Goal: Find specific page/section

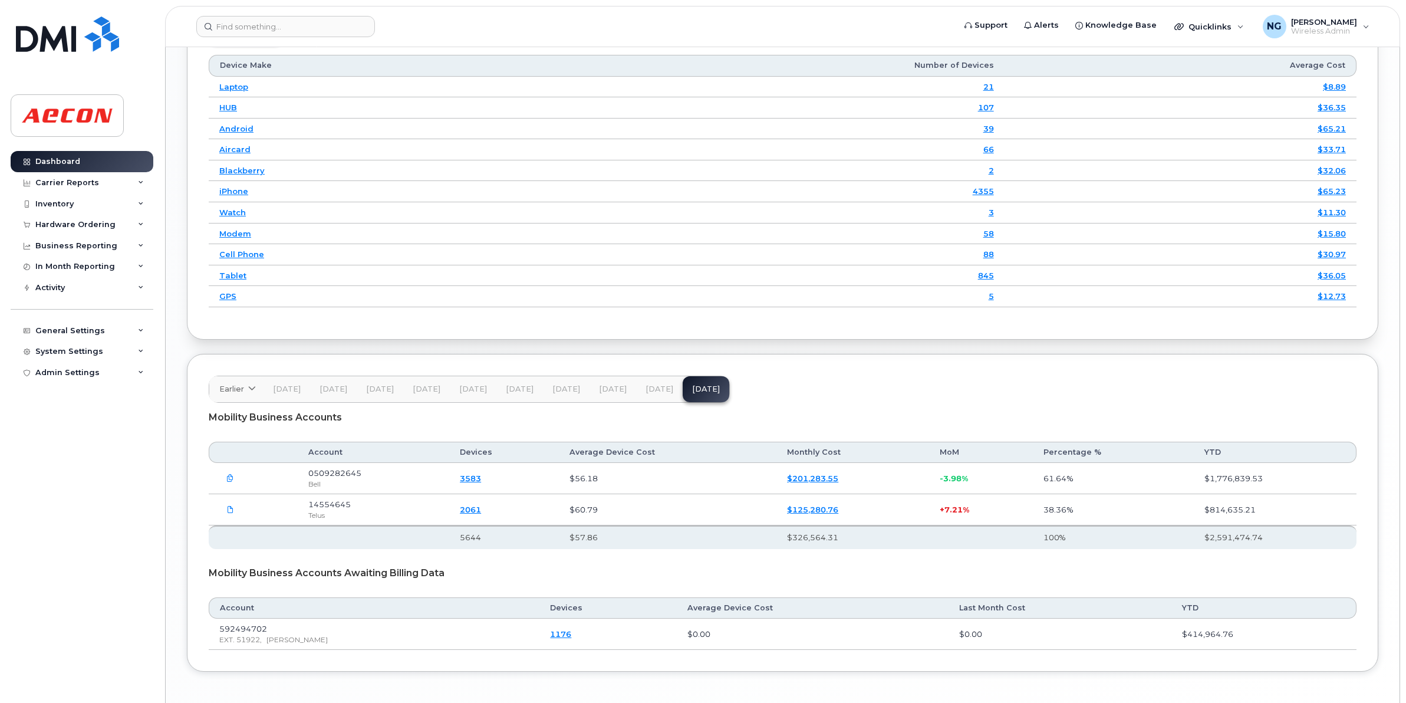
scroll to position [1519, 0]
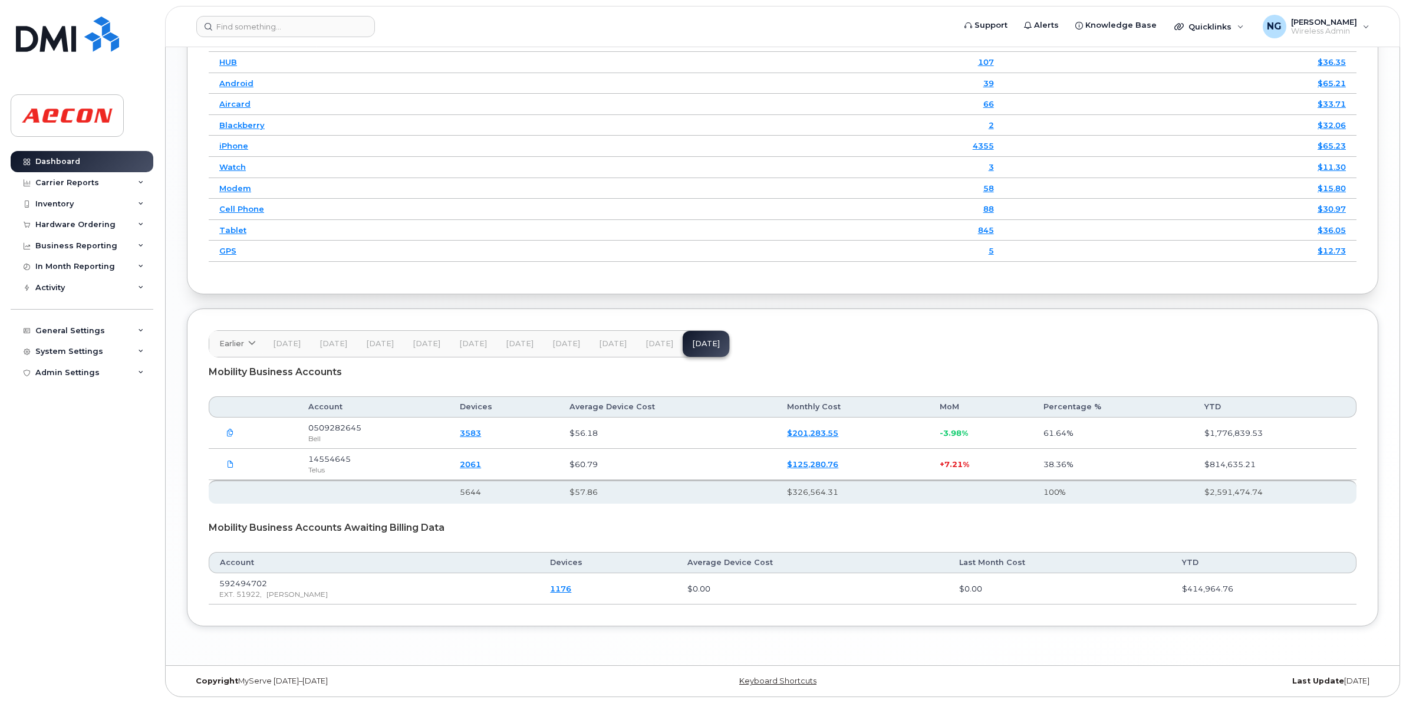
scroll to position [1519, 0]
click at [658, 339] on span "[DATE]" at bounding box center [660, 343] width 28 height 9
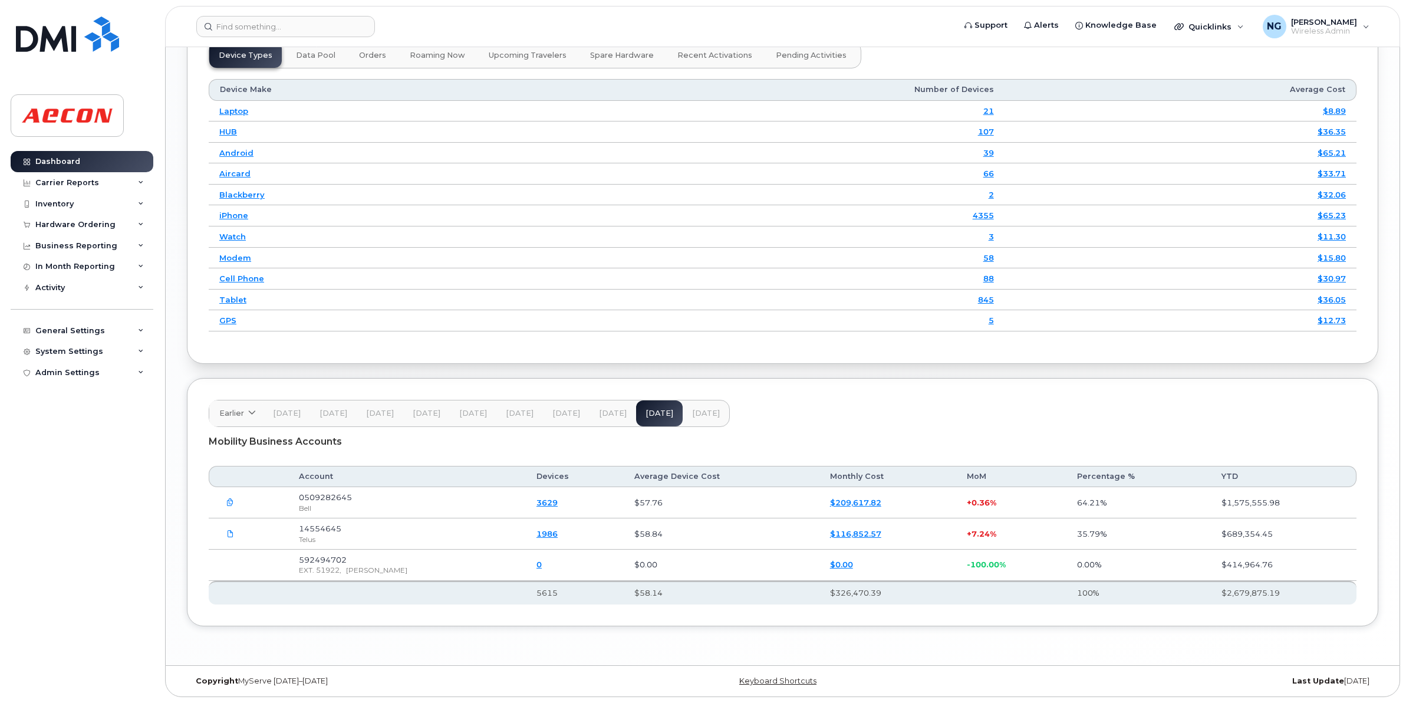
scroll to position [1449, 0]
click at [709, 413] on span "[DATE]" at bounding box center [706, 413] width 28 height 9
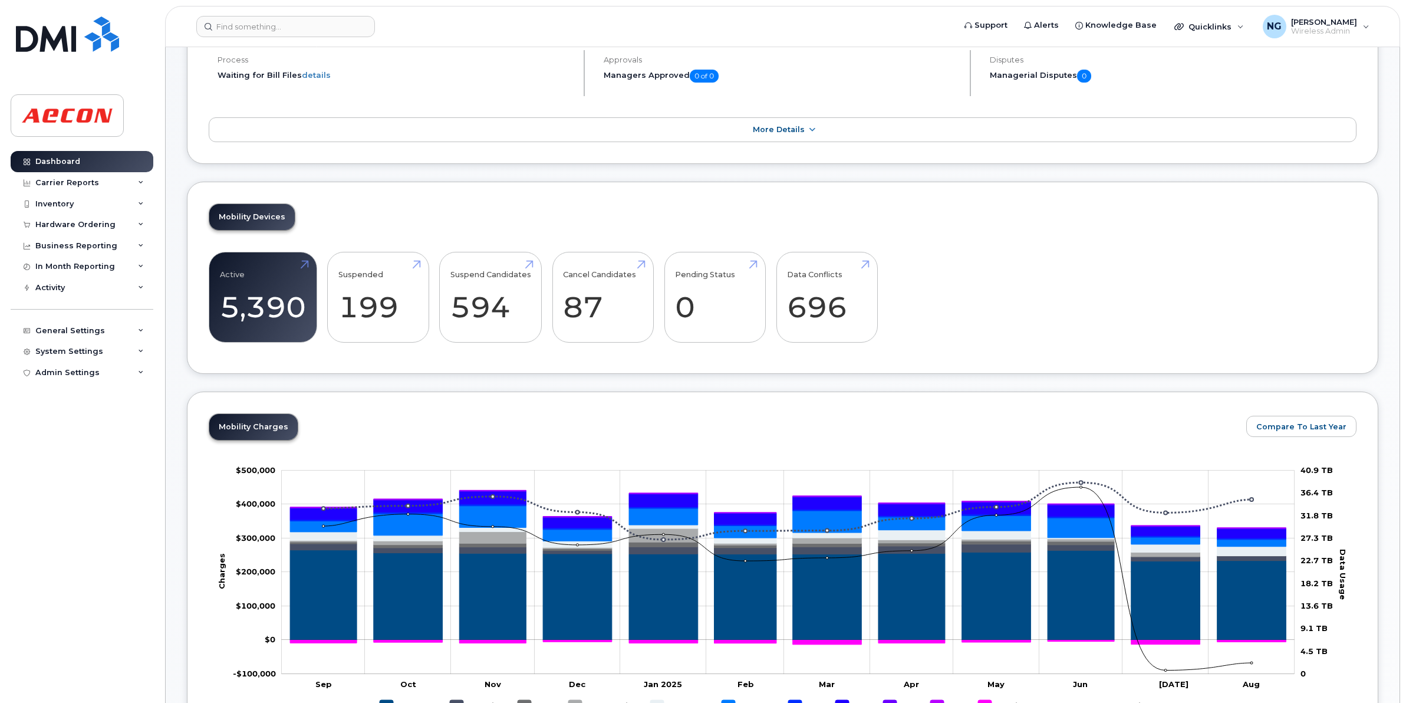
scroll to position [48, 0]
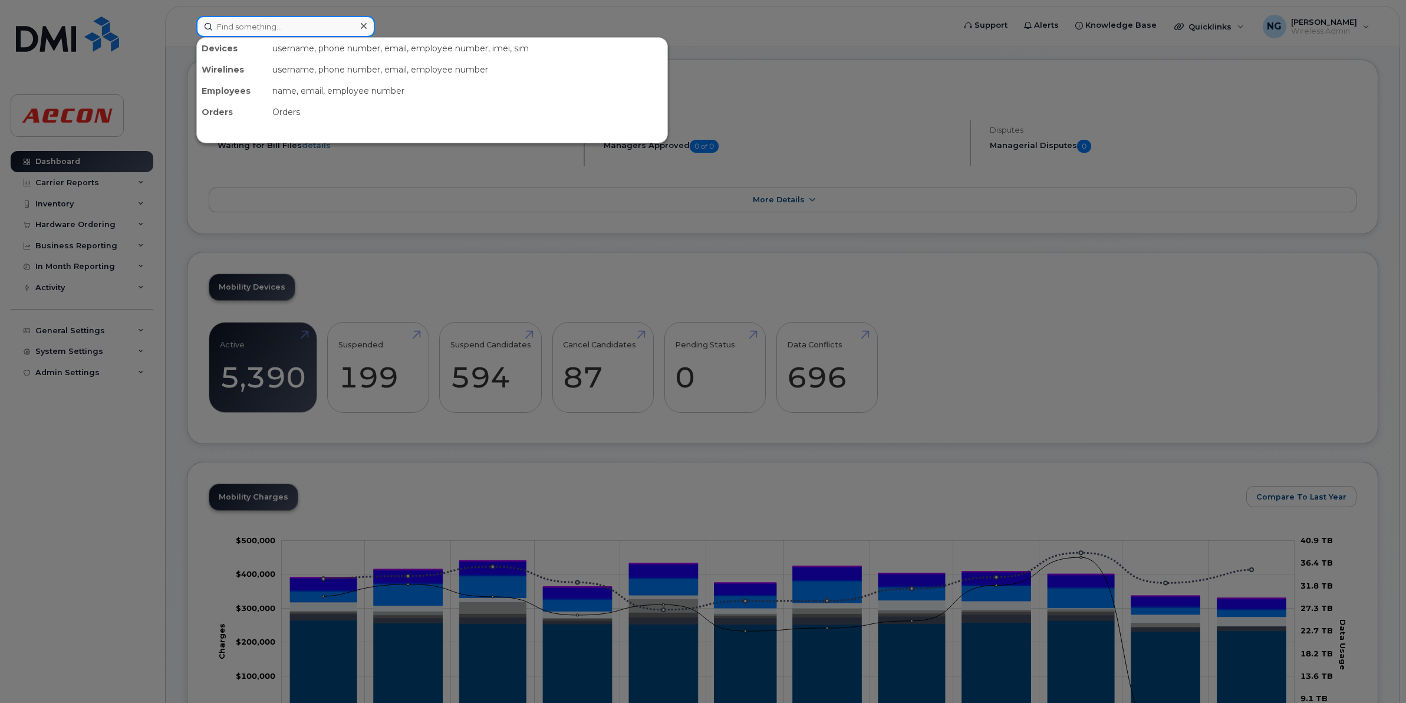
drag, startPoint x: 319, startPoint y: 21, endPoint x: 308, endPoint y: 27, distance: 12.7
click at [319, 21] on input at bounding box center [285, 26] width 179 height 21
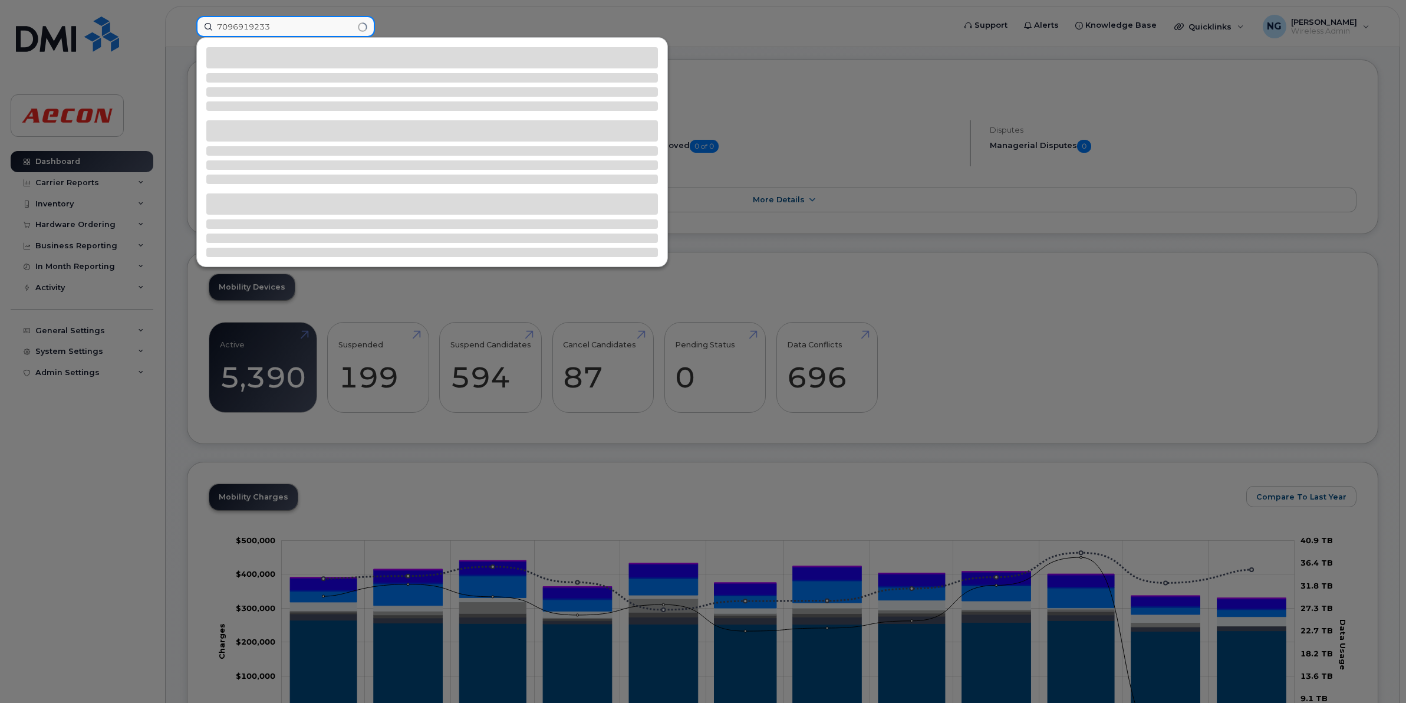
type input "7096919233"
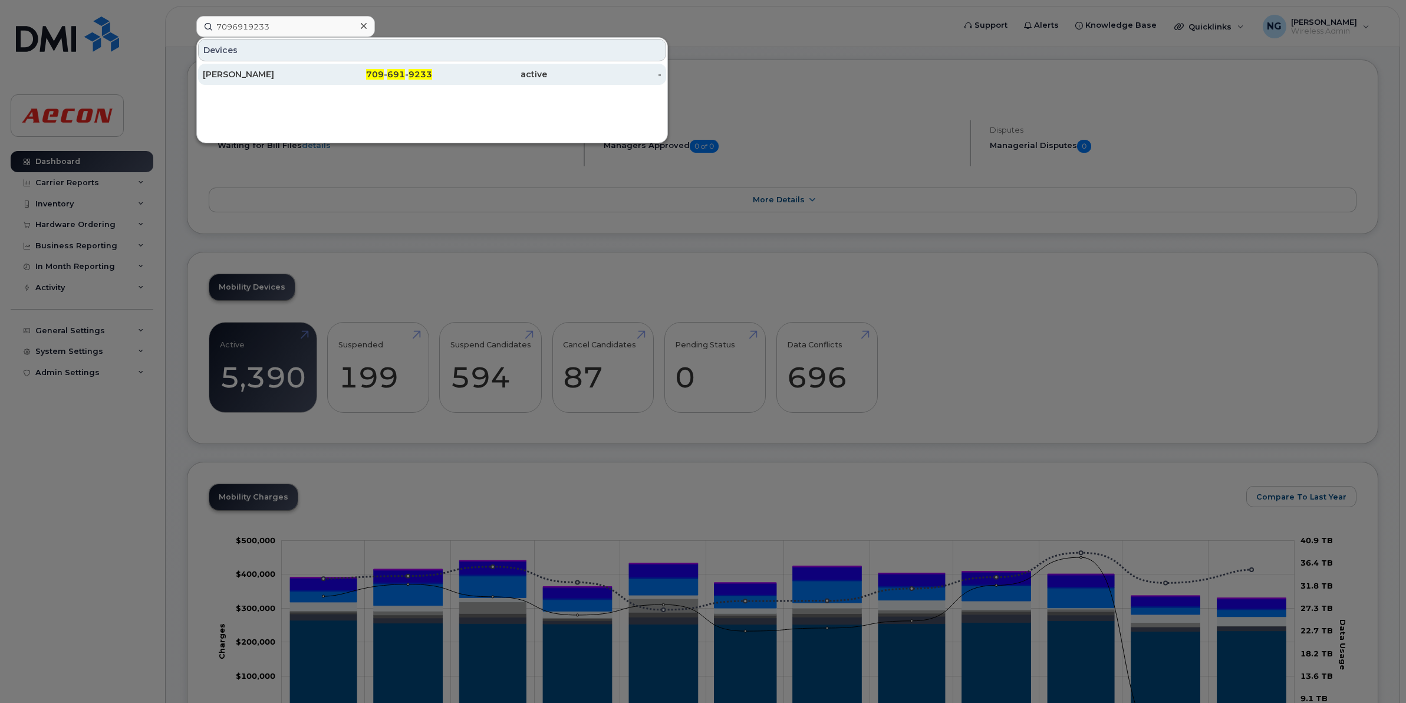
click at [415, 68] on div "709 - 691 - 9233" at bounding box center [375, 74] width 115 height 12
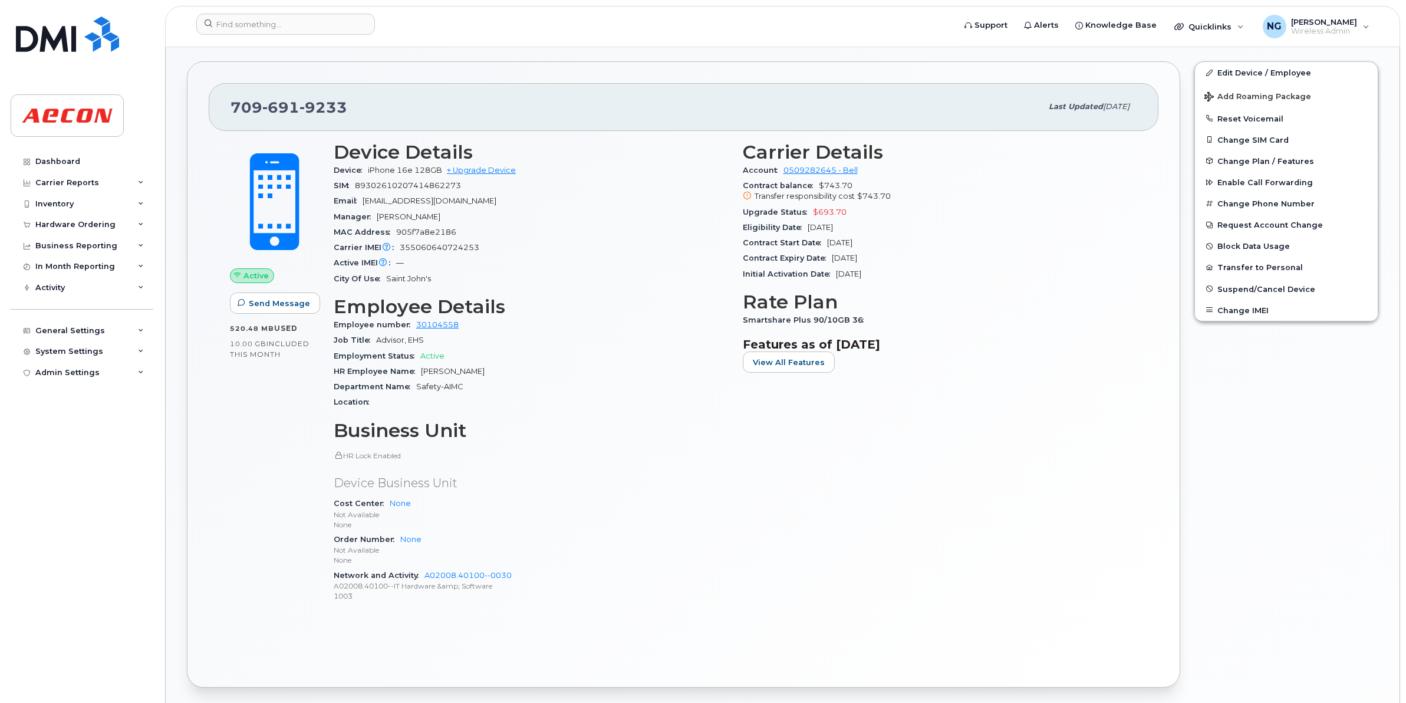
scroll to position [221, 0]
